Goal: Information Seeking & Learning: Check status

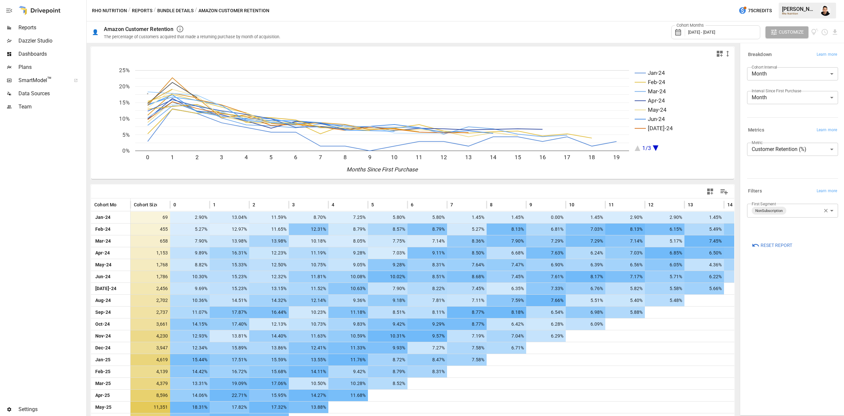
scroll to position [46, 0]
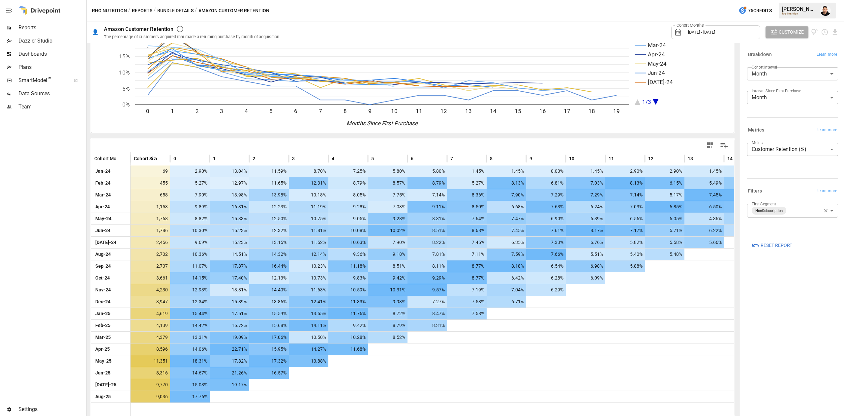
click at [185, 9] on button "Bundle Details" at bounding box center [175, 11] width 36 height 8
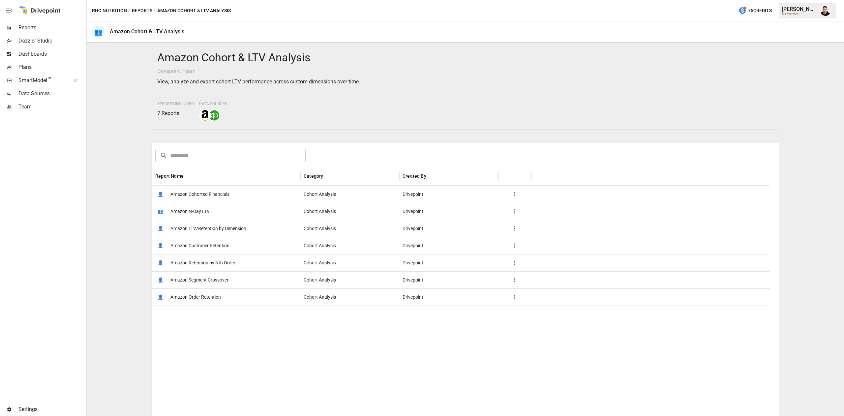
click at [213, 278] on span "Amazon Segment Crossover" at bounding box center [200, 280] width 58 height 17
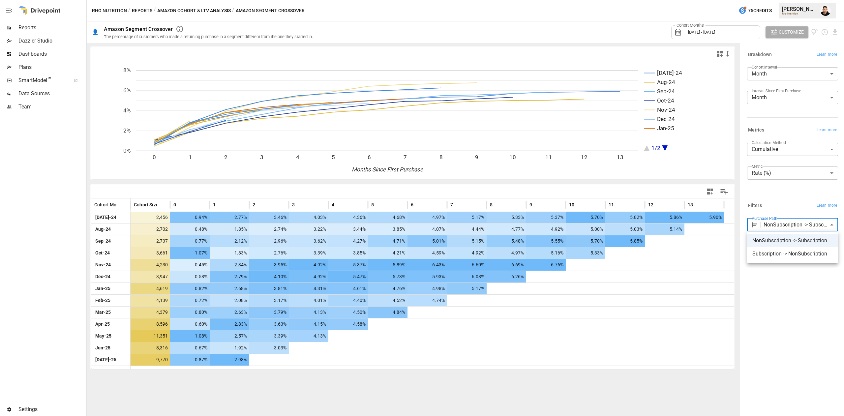
click at [798, 0] on body "Reports Dazzler Studio Dashboards Plans SmartModel ™ Data Sources Team Settings…" at bounding box center [422, 0] width 844 height 0
click at [795, 237] on span "NonSubscription -> Subscription" at bounding box center [793, 241] width 80 height 8
click at [804, 315] on div "**********" at bounding box center [793, 229] width 102 height 369
